Goal: Task Accomplishment & Management: Use online tool/utility

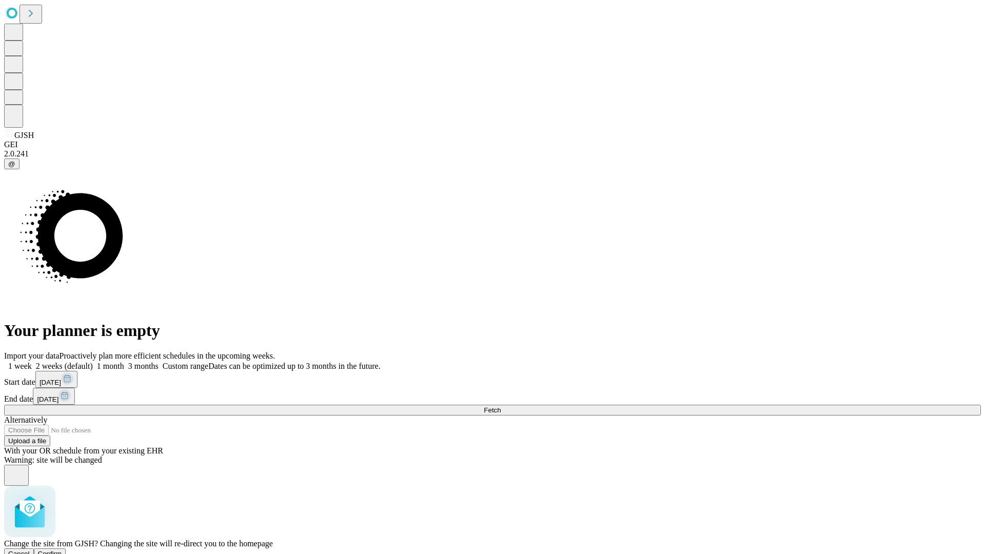
click at [62, 550] on span "Confirm" at bounding box center [50, 554] width 24 height 8
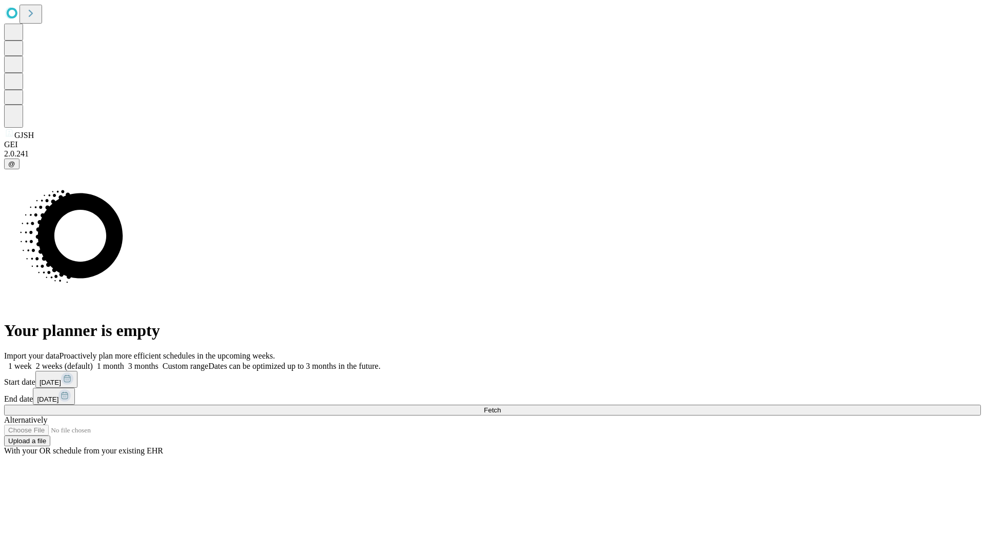
click at [32, 362] on label "1 week" at bounding box center [18, 366] width 28 height 9
click at [501, 406] on span "Fetch" at bounding box center [492, 410] width 17 height 8
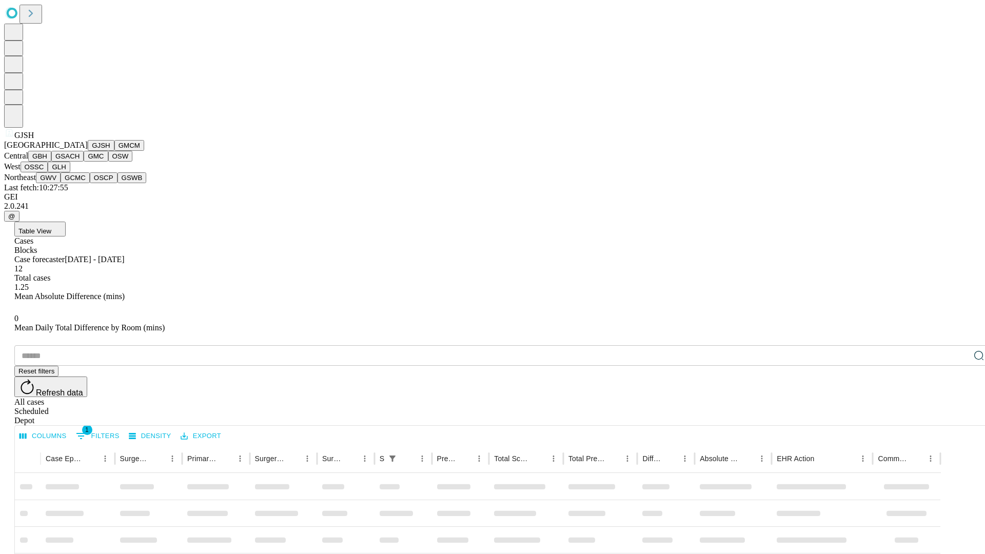
click at [114, 151] on button "GMCM" at bounding box center [129, 145] width 30 height 11
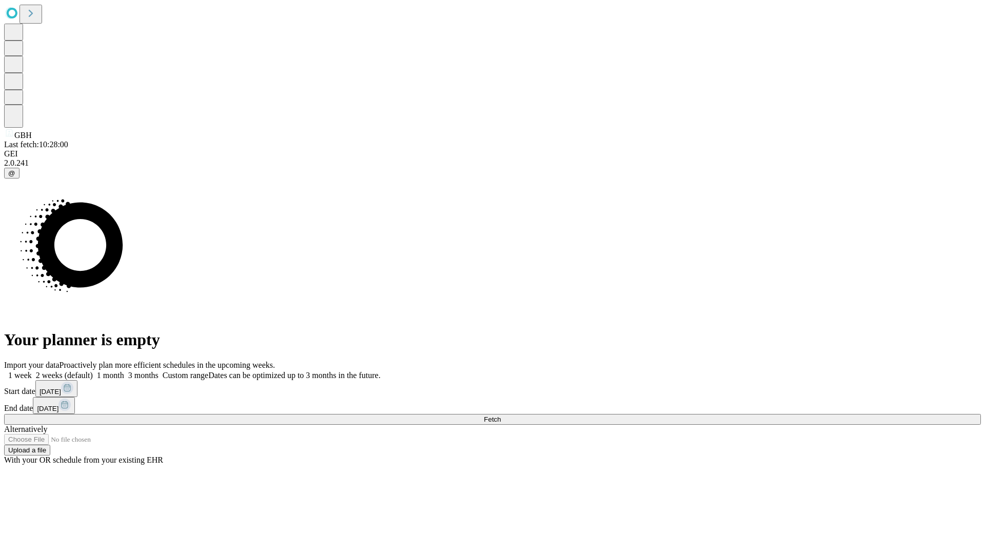
click at [32, 371] on label "1 week" at bounding box center [18, 375] width 28 height 9
click at [501, 416] on span "Fetch" at bounding box center [492, 420] width 17 height 8
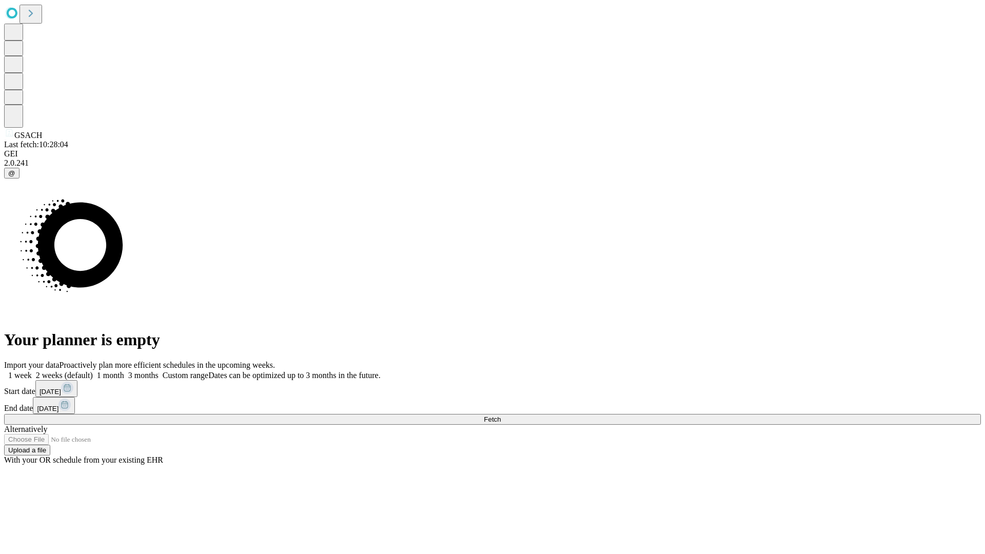
click at [501, 416] on span "Fetch" at bounding box center [492, 420] width 17 height 8
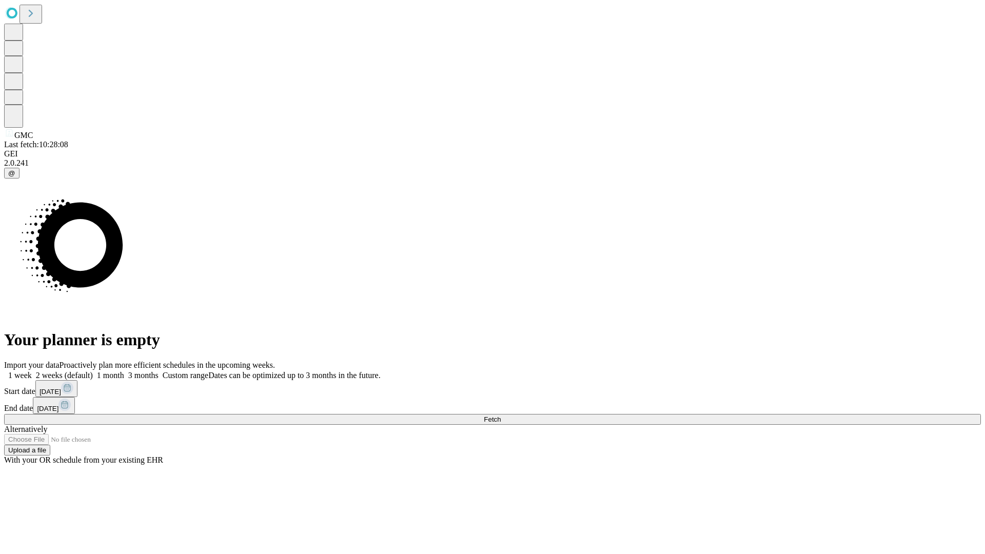
click at [32, 371] on label "1 week" at bounding box center [18, 375] width 28 height 9
click at [501, 416] on span "Fetch" at bounding box center [492, 420] width 17 height 8
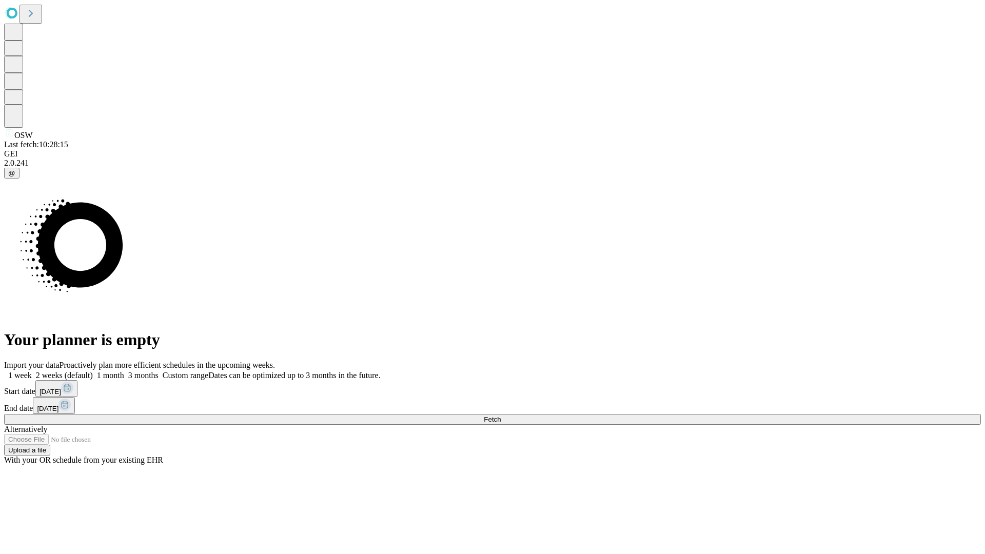
click at [32, 371] on label "1 week" at bounding box center [18, 375] width 28 height 9
click at [501, 416] on span "Fetch" at bounding box center [492, 420] width 17 height 8
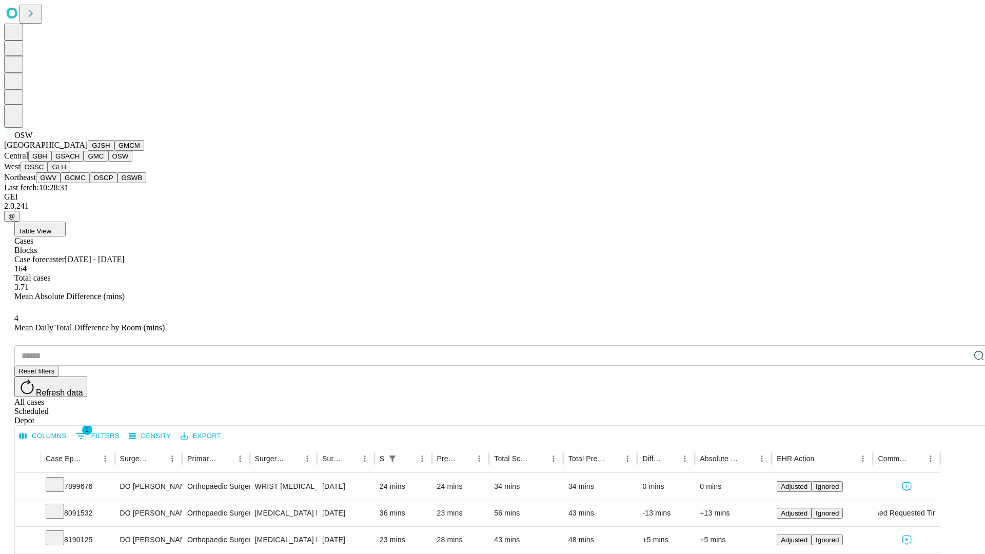
click at [48, 172] on button "OSSC" at bounding box center [35, 167] width 28 height 11
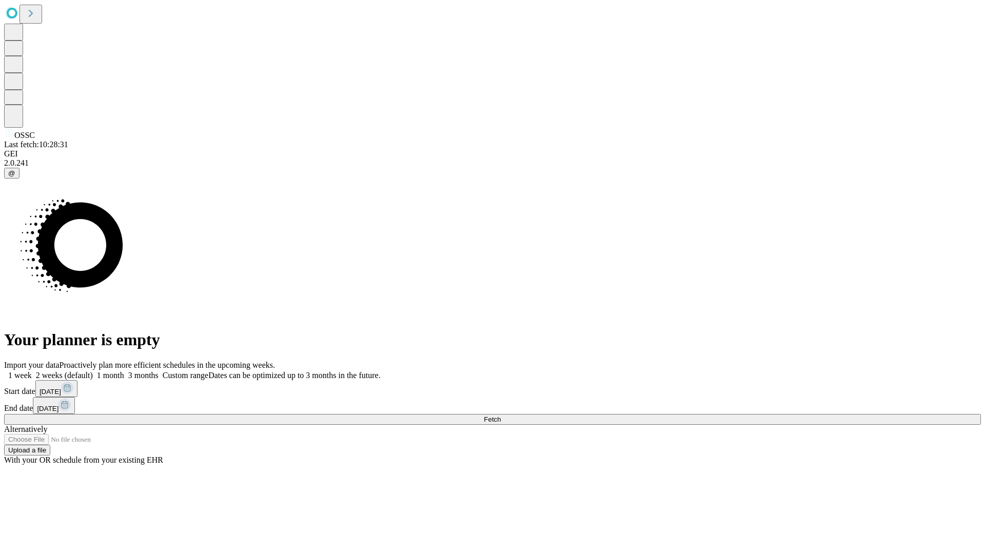
click at [32, 371] on label "1 week" at bounding box center [18, 375] width 28 height 9
click at [501, 416] on span "Fetch" at bounding box center [492, 420] width 17 height 8
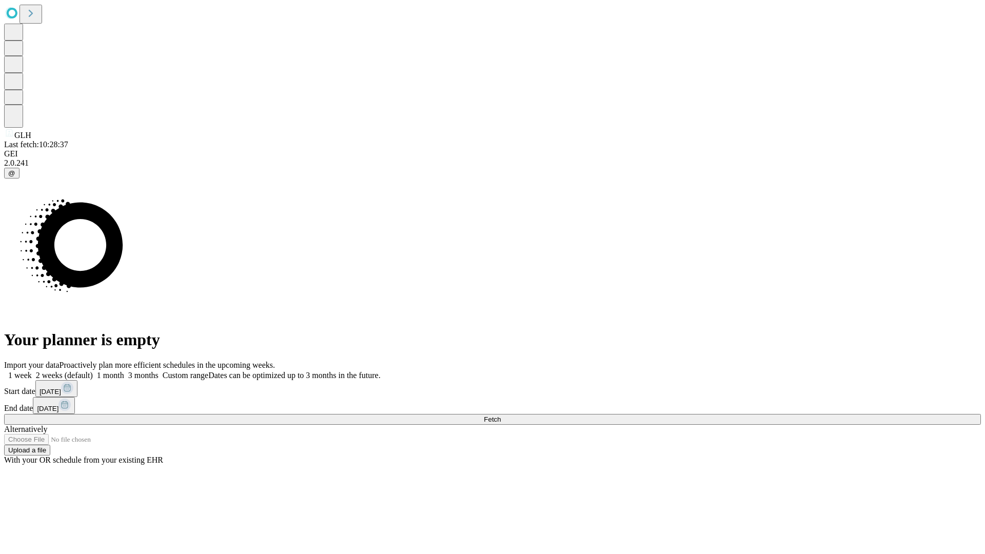
click at [32, 371] on label "1 week" at bounding box center [18, 375] width 28 height 9
click at [501, 416] on span "Fetch" at bounding box center [492, 420] width 17 height 8
click at [32, 371] on label "1 week" at bounding box center [18, 375] width 28 height 9
click at [501, 416] on span "Fetch" at bounding box center [492, 420] width 17 height 8
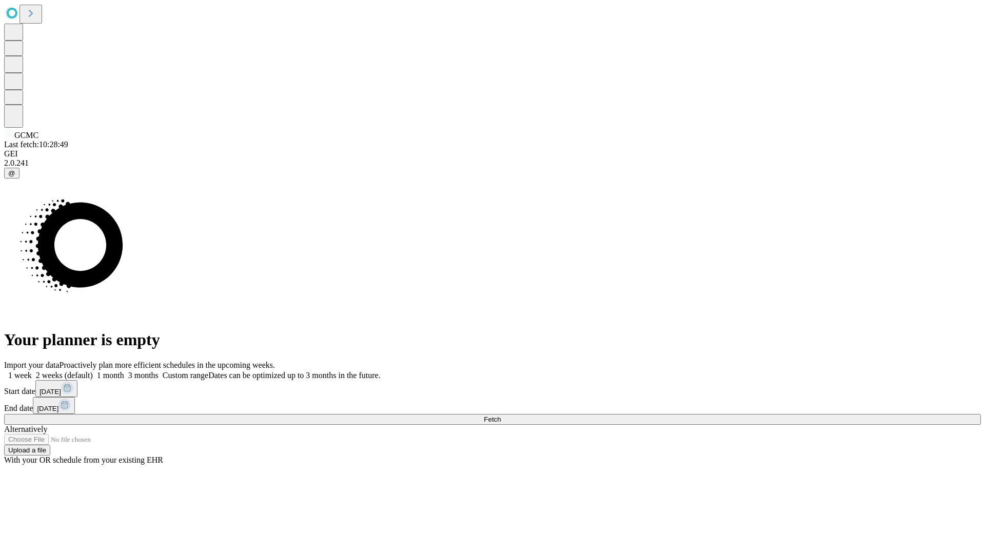
click at [32, 371] on label "1 week" at bounding box center [18, 375] width 28 height 9
click at [501, 416] on span "Fetch" at bounding box center [492, 420] width 17 height 8
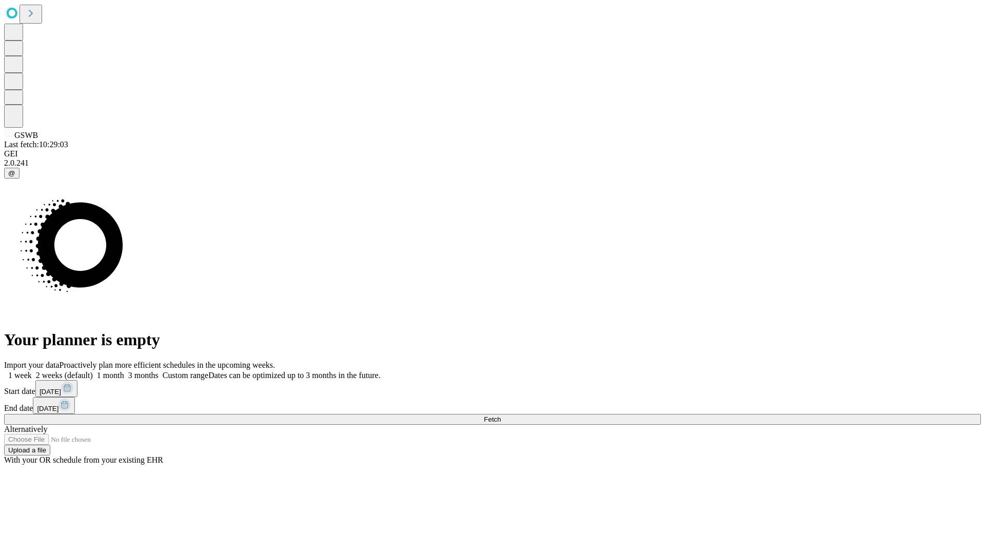
click at [32, 371] on label "1 week" at bounding box center [18, 375] width 28 height 9
click at [501, 416] on span "Fetch" at bounding box center [492, 420] width 17 height 8
